Goal: Information Seeking & Learning: Find specific fact

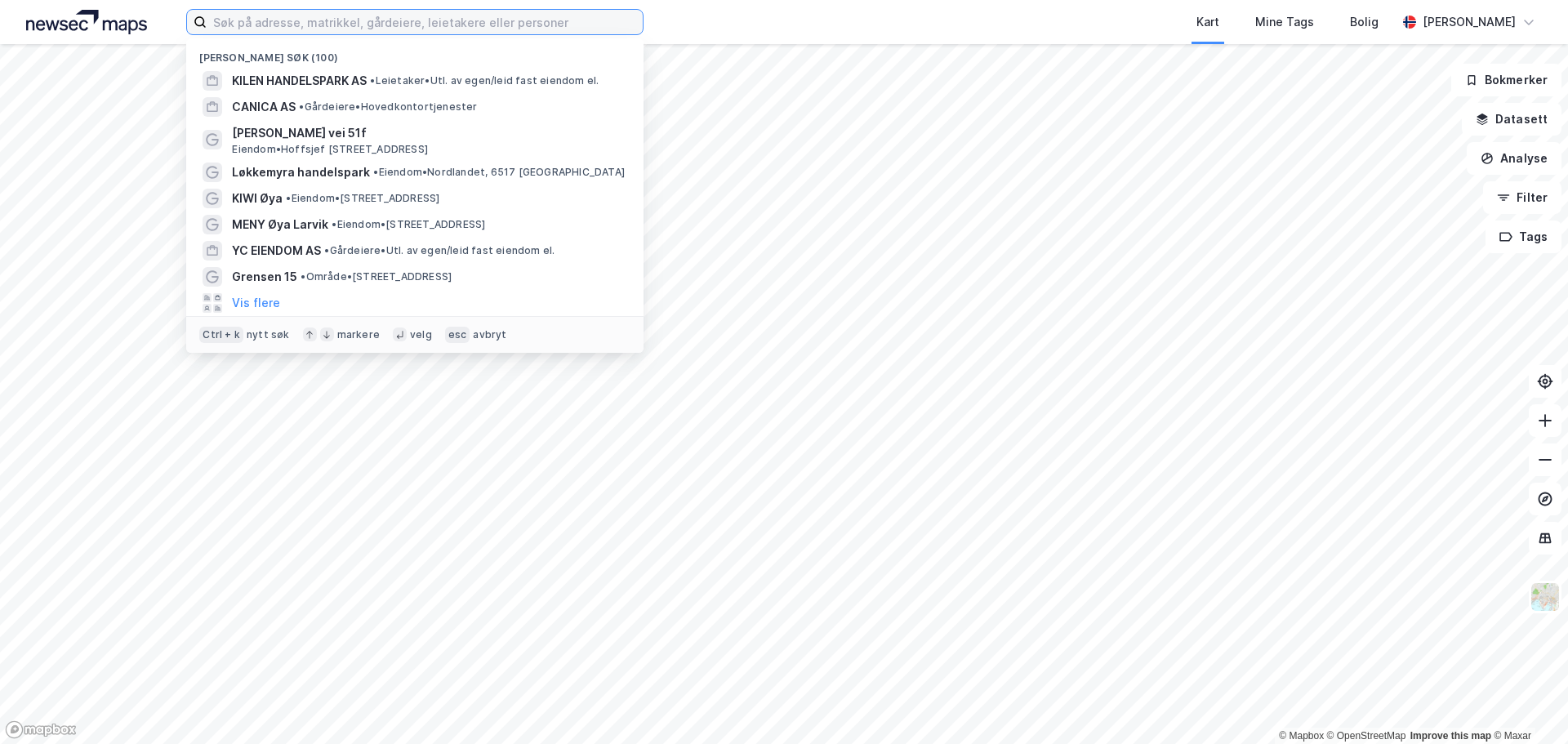
click at [333, 16] on input at bounding box center [425, 21] width 436 height 24
paste input "[PERSON_NAME]"
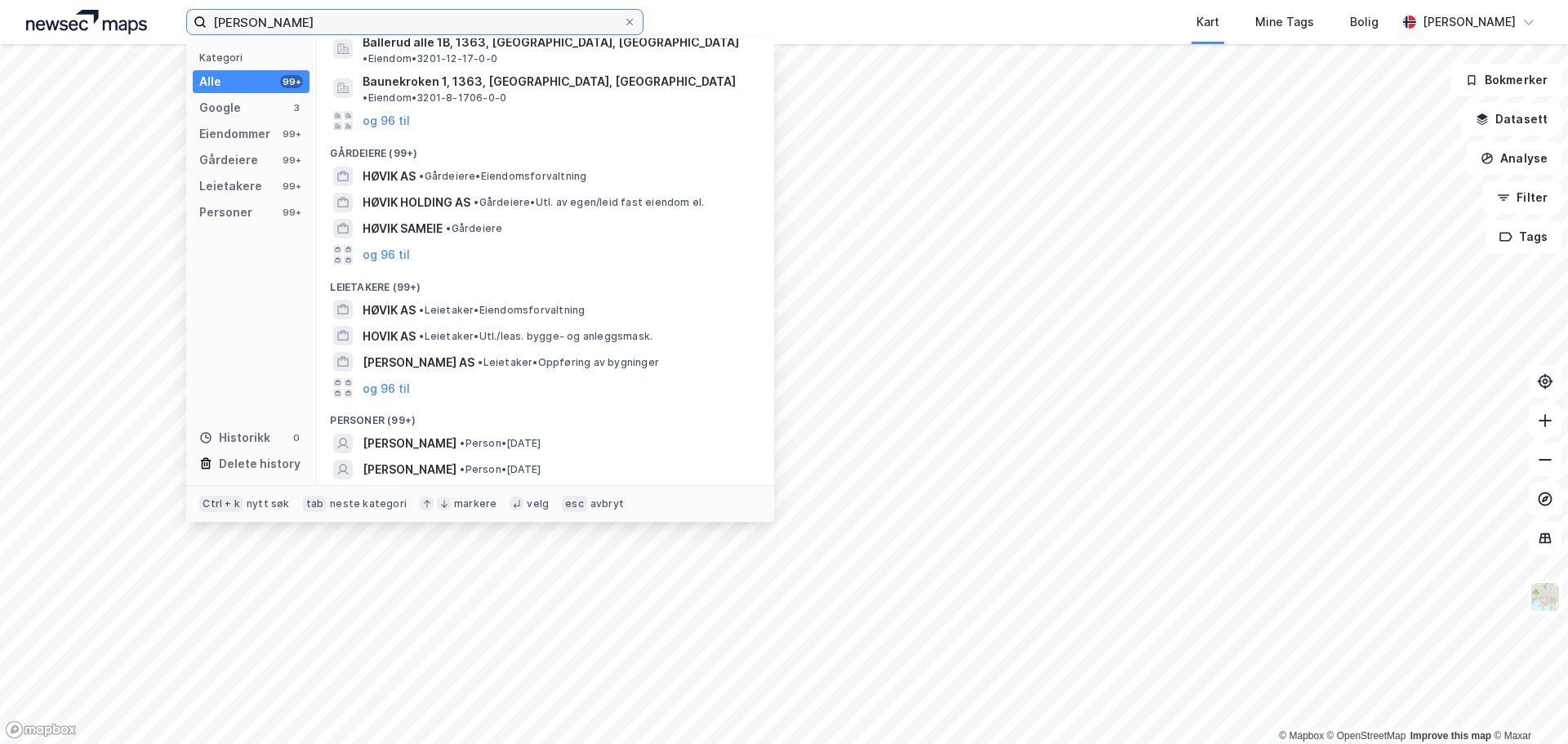
scroll to position [197, 0]
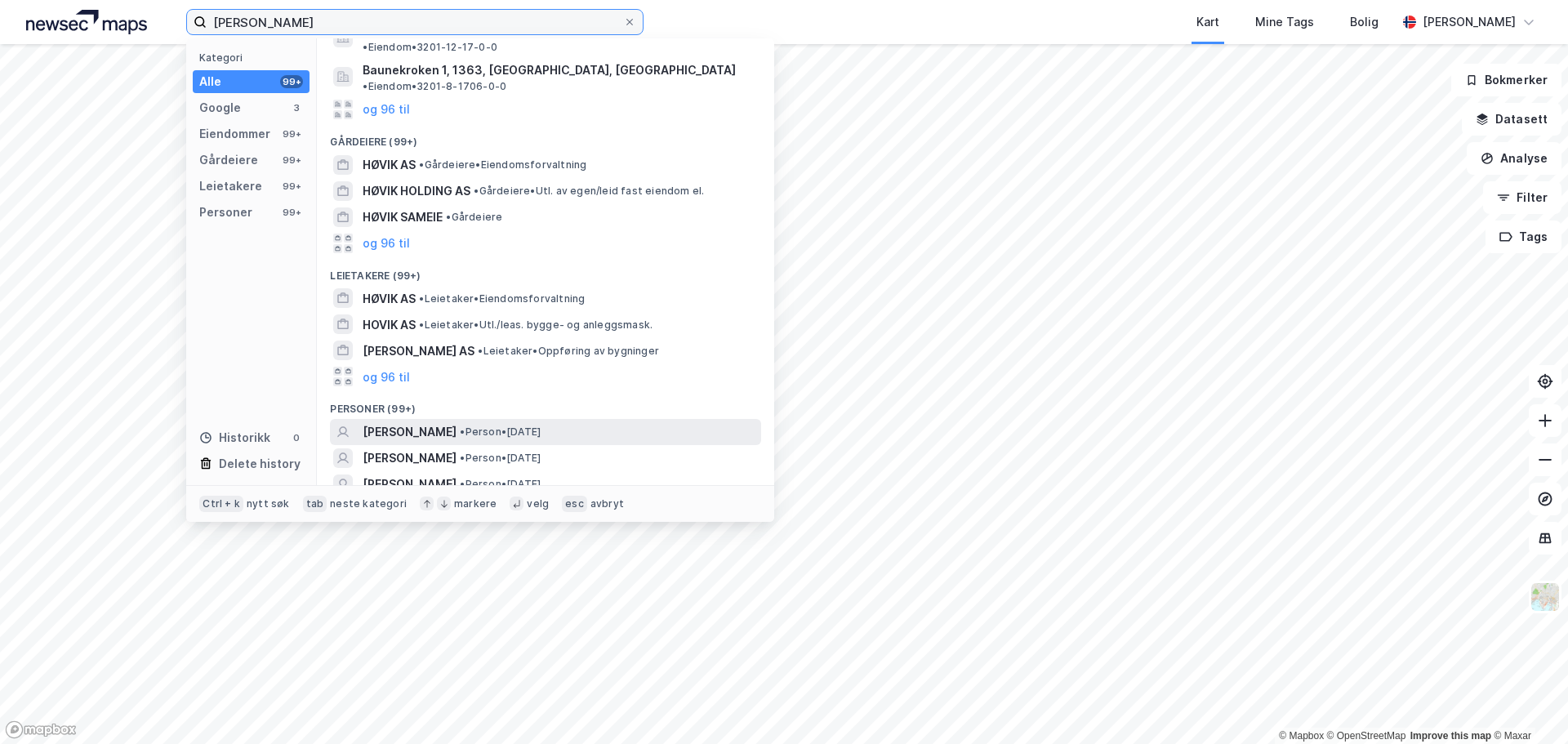
type input "[PERSON_NAME]"
click at [498, 422] on div "[PERSON_NAME] • Person • [DATE]" at bounding box center [559, 432] width 395 height 19
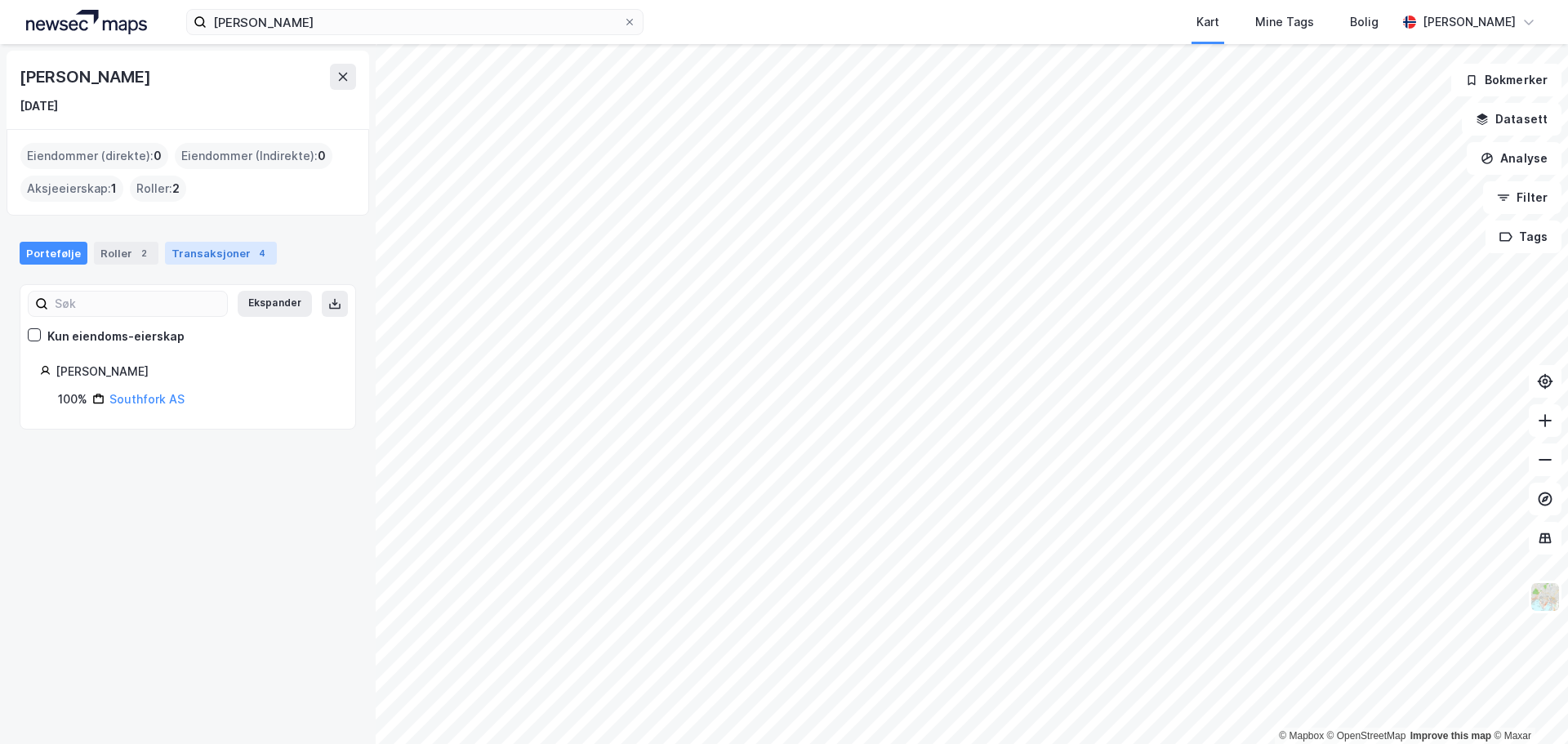
click at [185, 260] on div "Transaksjoner 4" at bounding box center [221, 254] width 111 height 23
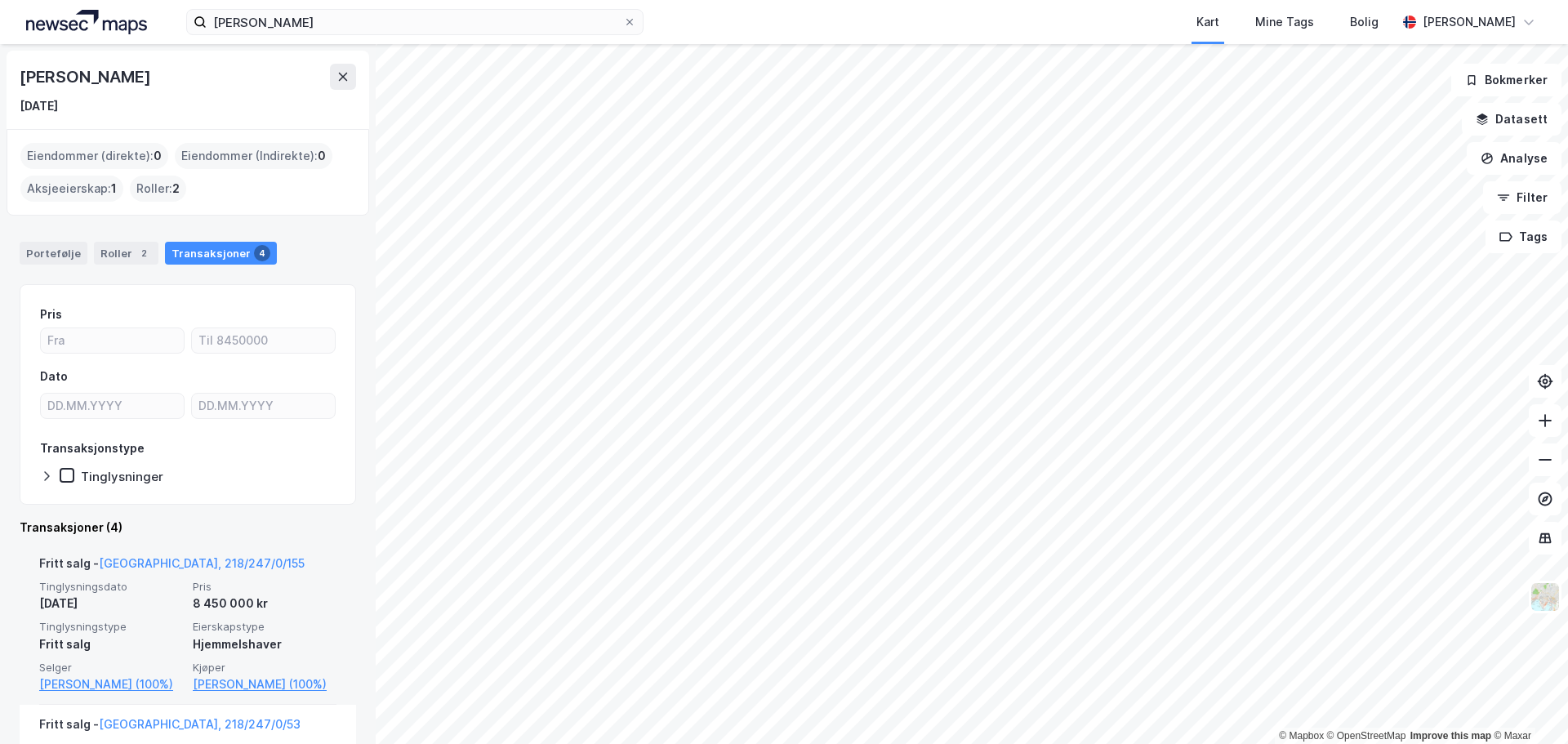
click at [251, 624] on span "Eierskapstype" at bounding box center [265, 627] width 144 height 13
click at [114, 616] on div "Tinglysningsdato [DATE] Pris 8 450 000 kr Tinglysningstype Fritt salg Eierskaps…" at bounding box center [187, 636] width 297 height 114
click at [158, 560] on link "[GEOGRAPHIC_DATA], 218/247/0/155" at bounding box center [202, 563] width 206 height 13
